Goal: Task Accomplishment & Management: Use online tool/utility

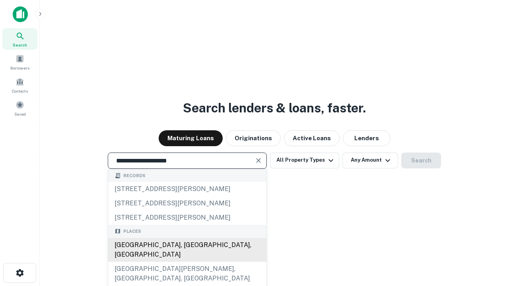
click at [187, 262] on div "Santa Monica, CA, USA" at bounding box center [187, 250] width 158 height 24
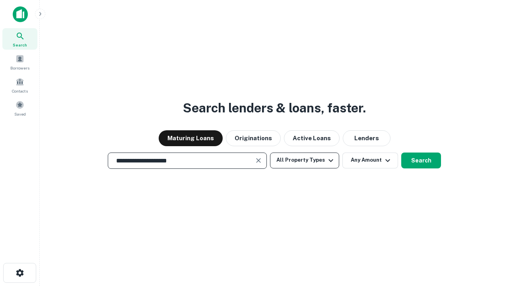
type input "**********"
click at [305, 160] on button "All Property Types" at bounding box center [304, 161] width 69 height 16
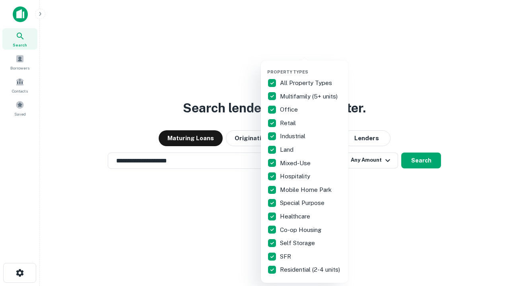
click at [311, 67] on button "button" at bounding box center [310, 67] width 87 height 0
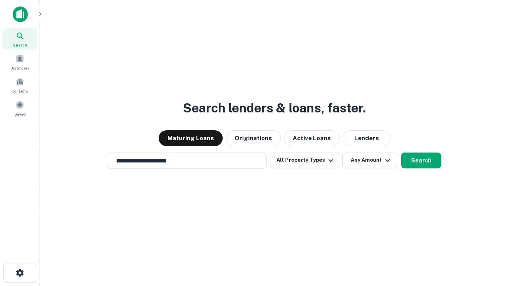
scroll to position [12, 0]
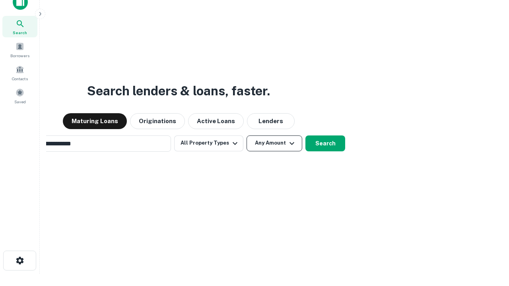
click at [247, 136] on button "Any Amount" at bounding box center [275, 144] width 56 height 16
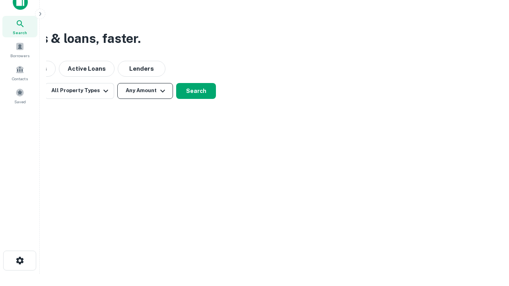
scroll to position [13, 0]
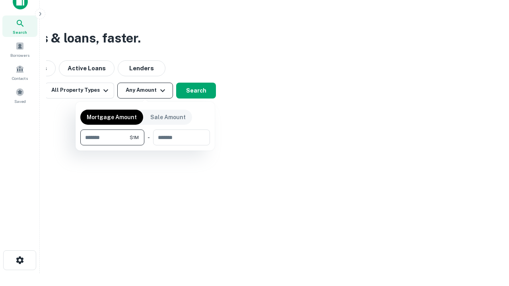
type input "*******"
click at [145, 146] on button "button" at bounding box center [145, 146] width 130 height 0
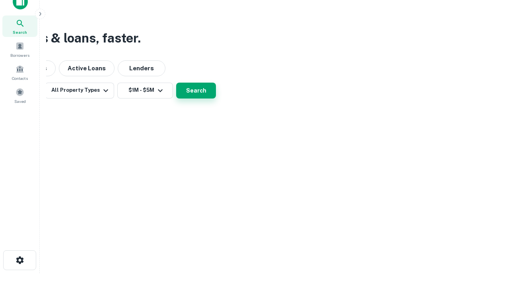
click at [216, 99] on button "Search" at bounding box center [196, 91] width 40 height 16
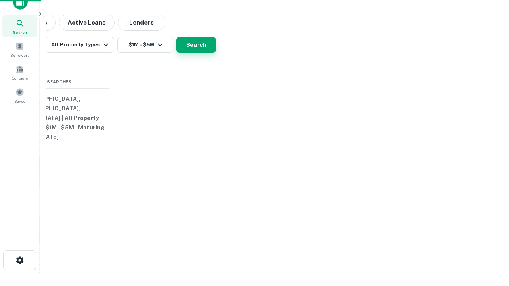
scroll to position [12, 0]
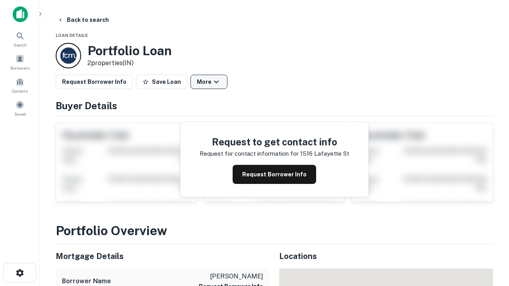
click at [209, 82] on button "More" at bounding box center [208, 82] width 37 height 14
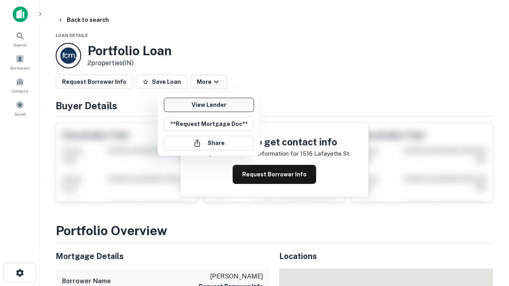
click at [209, 105] on link "View Lender" at bounding box center [209, 105] width 90 height 14
